Goal: Check status

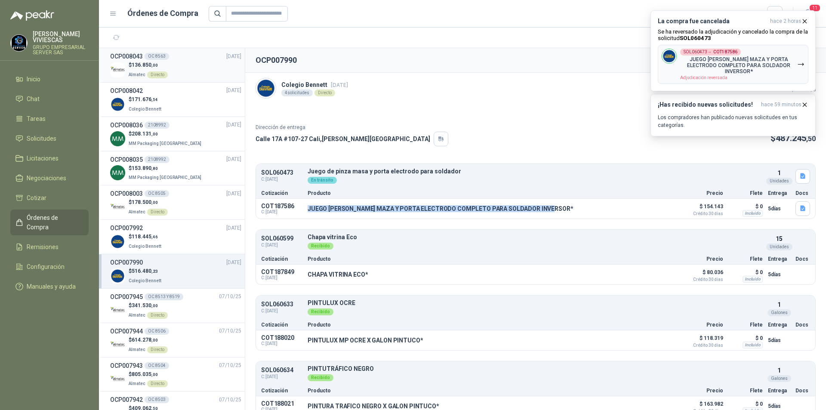
click at [163, 62] on p "$ 136.850 ,00" at bounding box center [148, 65] width 39 height 8
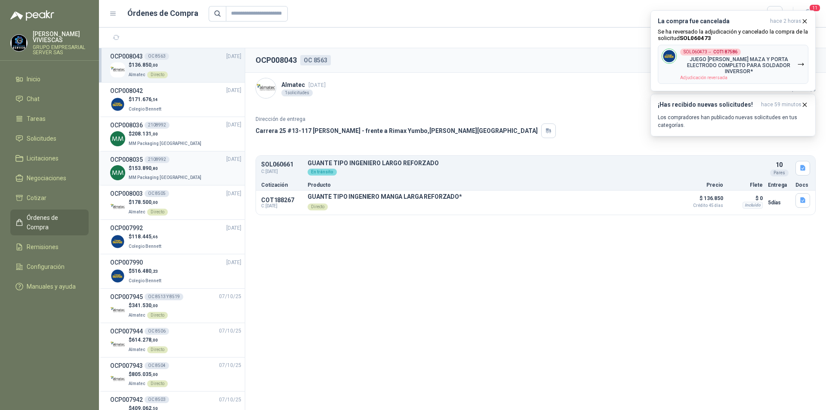
click at [193, 164] on div "OCP008035 2108992 [DATE]" at bounding box center [175, 159] width 131 height 9
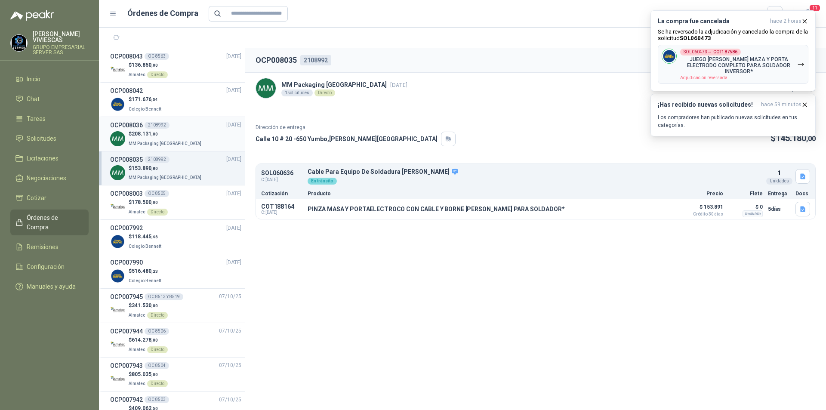
click at [211, 146] on div "$ 208.131 ,00 MM Packaging [GEOGRAPHIC_DATA]" at bounding box center [175, 139] width 131 height 18
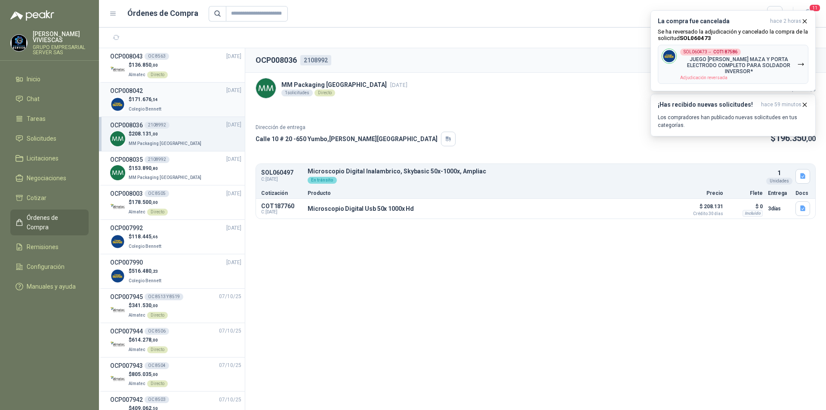
click at [189, 96] on div "$ 171.676 ,54 Colegio [PERSON_NAME]" at bounding box center [175, 105] width 131 height 18
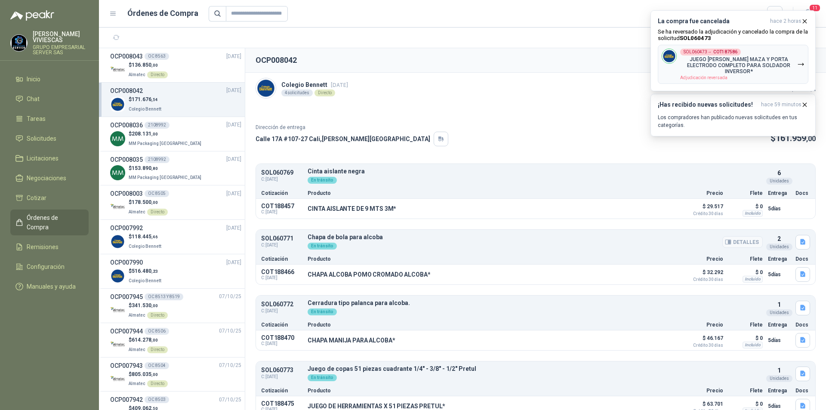
scroll to position [11, 0]
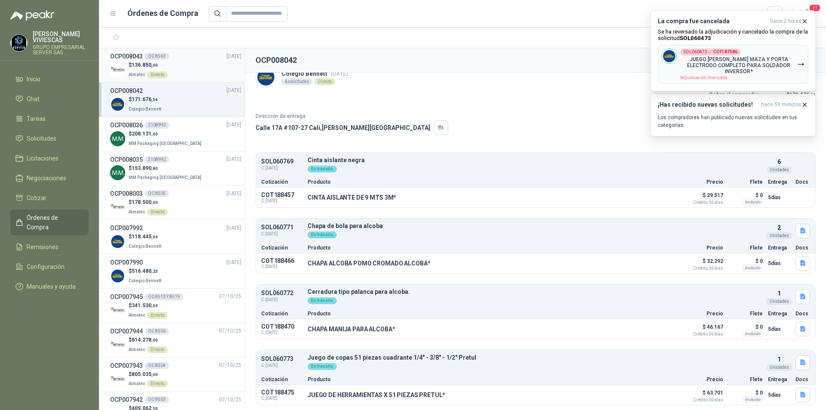
click at [198, 65] on div "$ 136.850 ,00 Almatec Directo" at bounding box center [175, 70] width 131 height 18
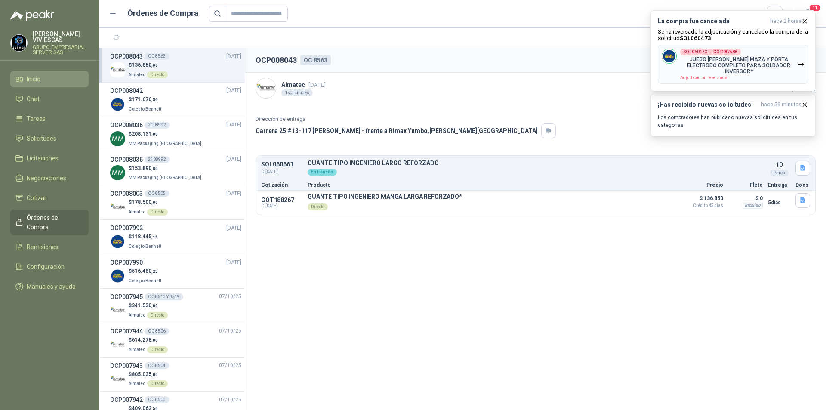
click at [46, 84] on link "Inicio" at bounding box center [49, 79] width 78 height 16
